Goal: Information Seeking & Learning: Understand process/instructions

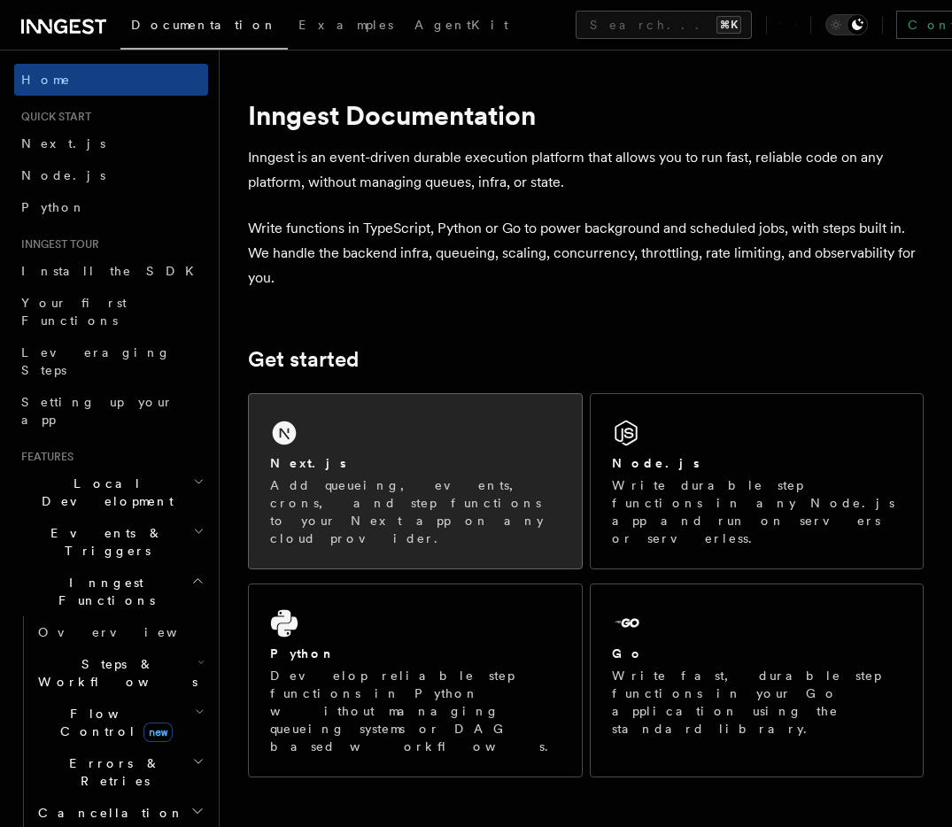
click at [418, 466] on div "Next.js" at bounding box center [415, 463] width 290 height 19
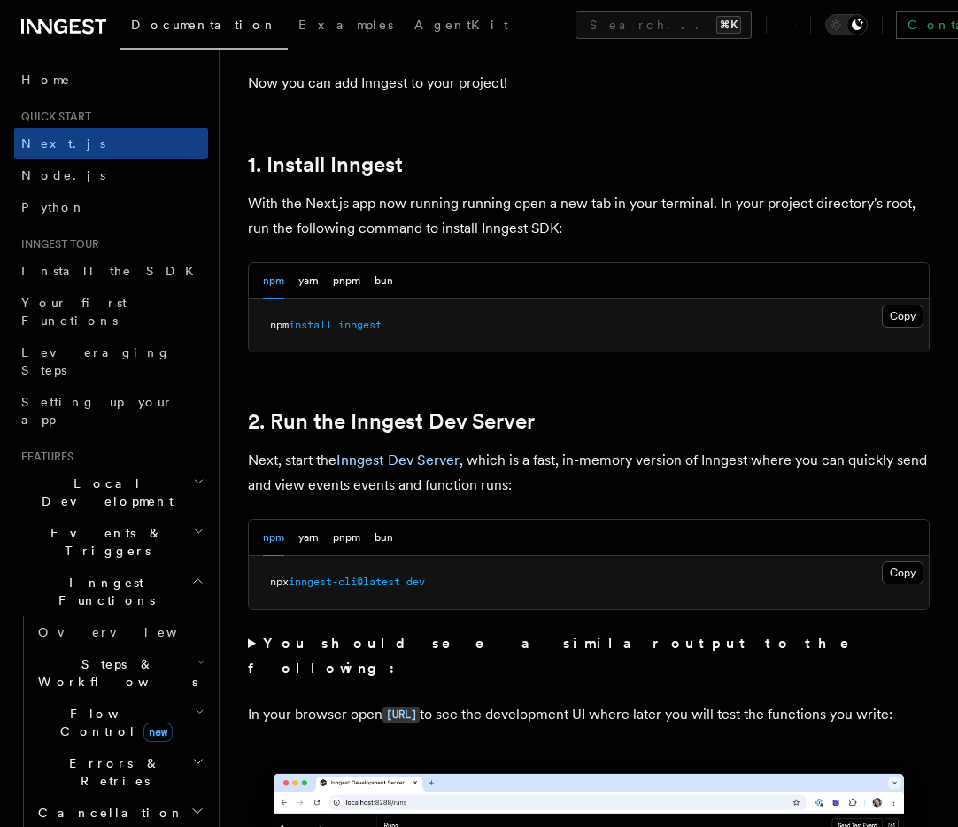
scroll to position [891, 0]
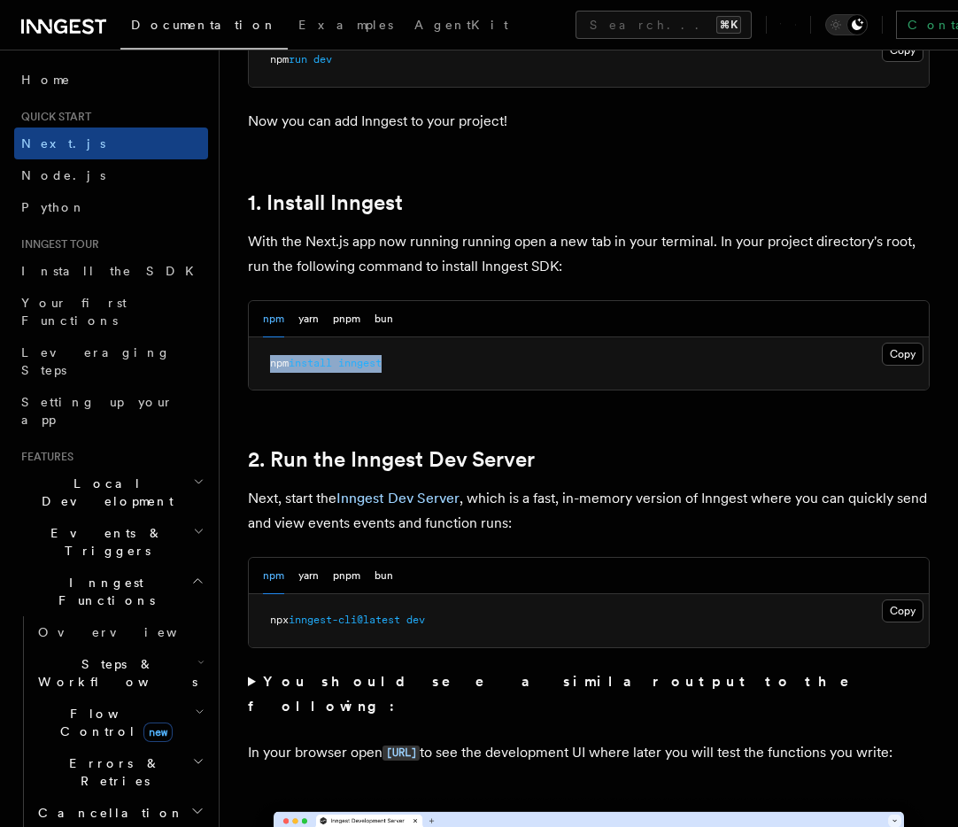
drag, startPoint x: 412, startPoint y: 340, endPoint x: 224, endPoint y: 342, distance: 187.7
copy span "npm install inngest"
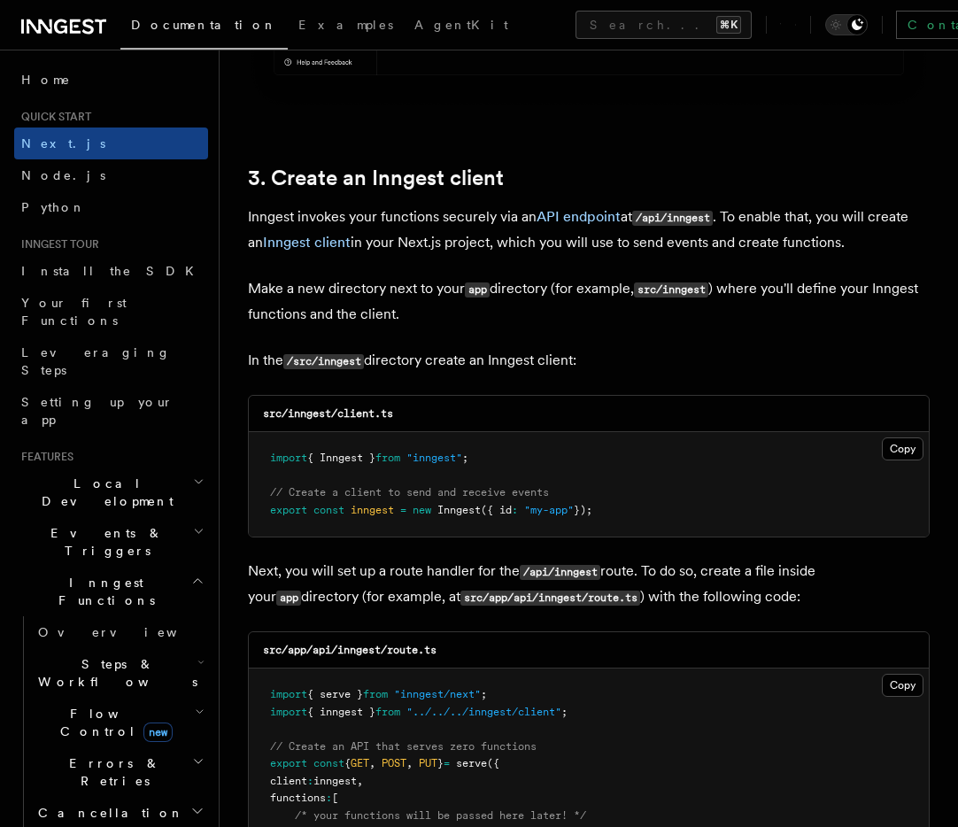
scroll to position [2104, 0]
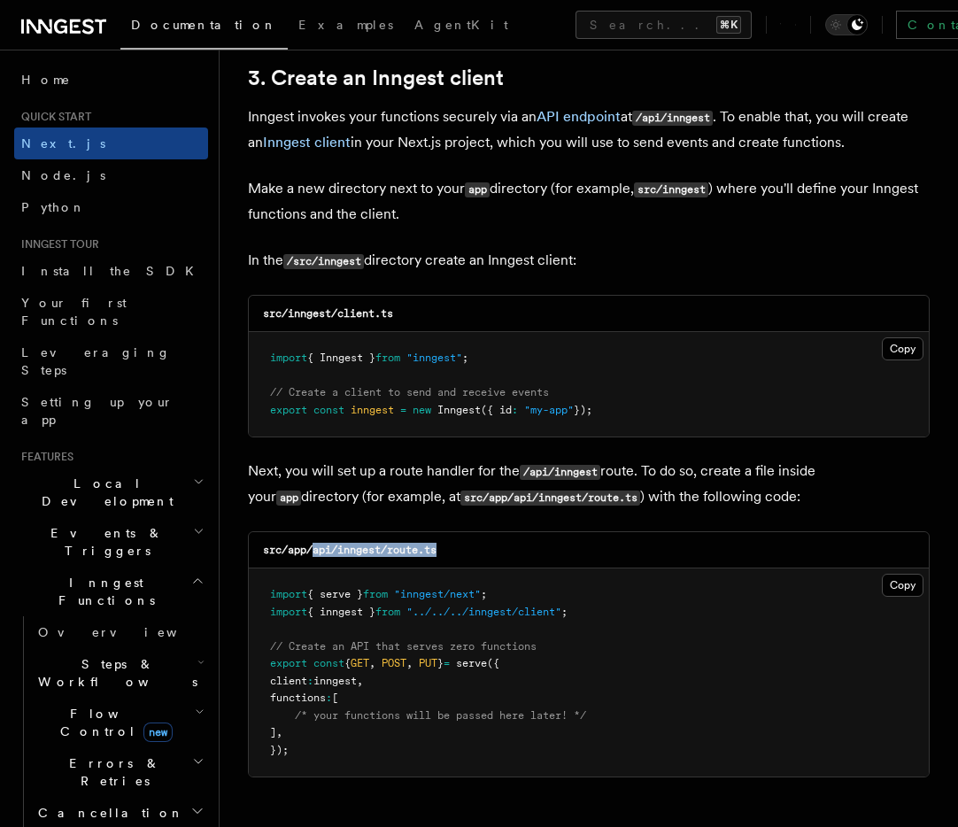
drag, startPoint x: 313, startPoint y: 530, endPoint x: 443, endPoint y: 525, distance: 130.2
click at [443, 532] on div "src/app/api/inngest/route.ts" at bounding box center [589, 550] width 680 height 36
copy code "api/inngest/route.ts"
click at [894, 574] on button "Copy Copied" at bounding box center [903, 585] width 42 height 23
